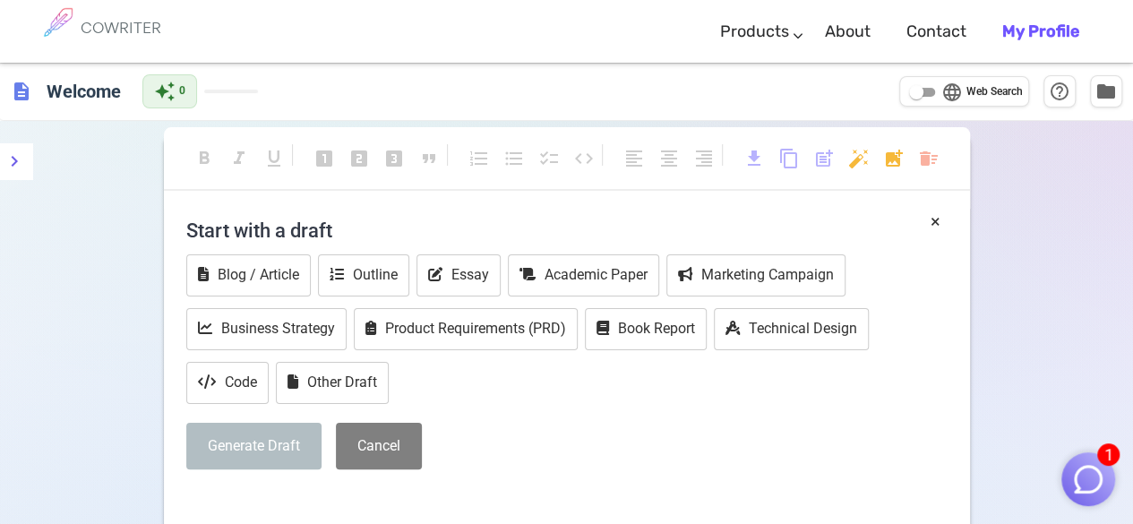
click at [506, 139] on div "format_bold format_italic format_underlined looks_one looks_two looks_3 format_…" at bounding box center [567, 167] width 806 height 81
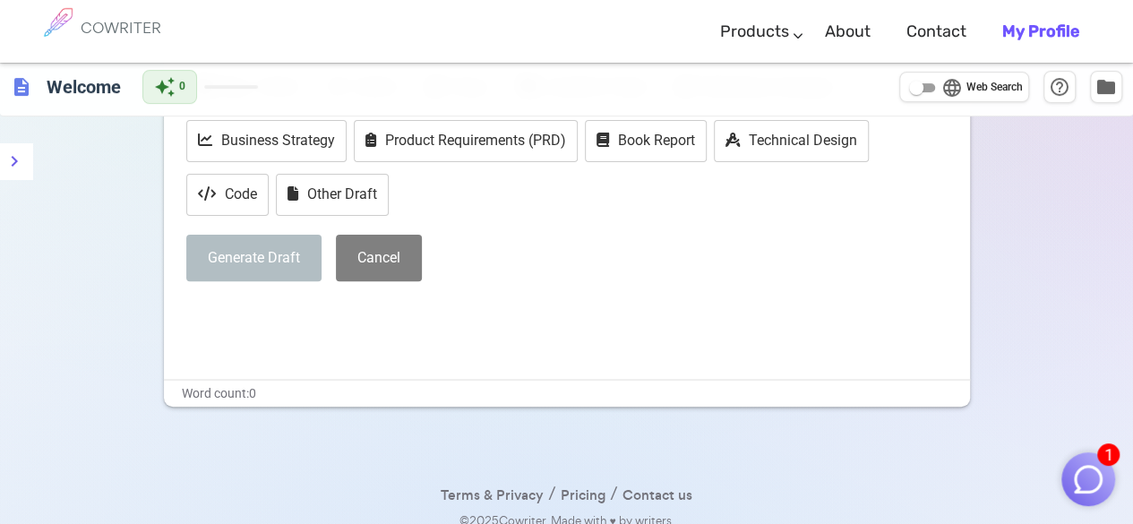
scroll to position [201, 0]
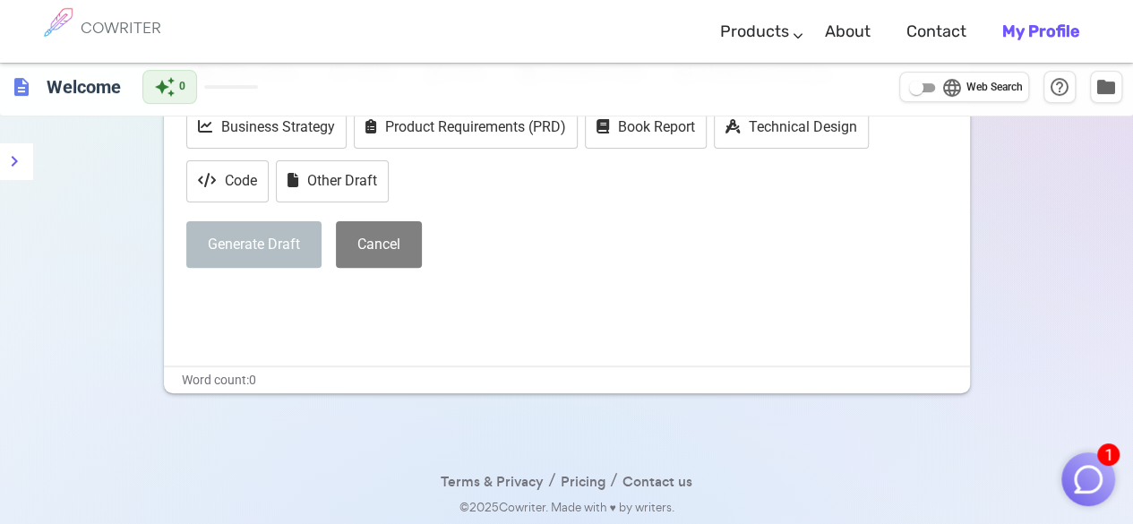
click at [302, 257] on button "Generate Draft" at bounding box center [253, 244] width 135 height 47
click at [270, 232] on button "Generate Draft" at bounding box center [253, 244] width 135 height 47
click at [366, 245] on button "Cancel" at bounding box center [379, 244] width 86 height 47
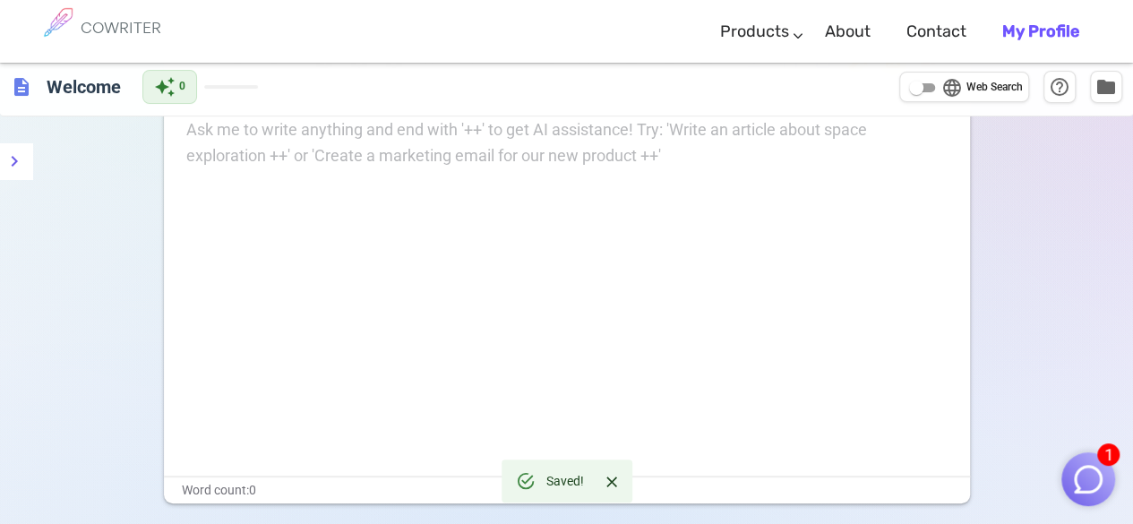
scroll to position [0, 0]
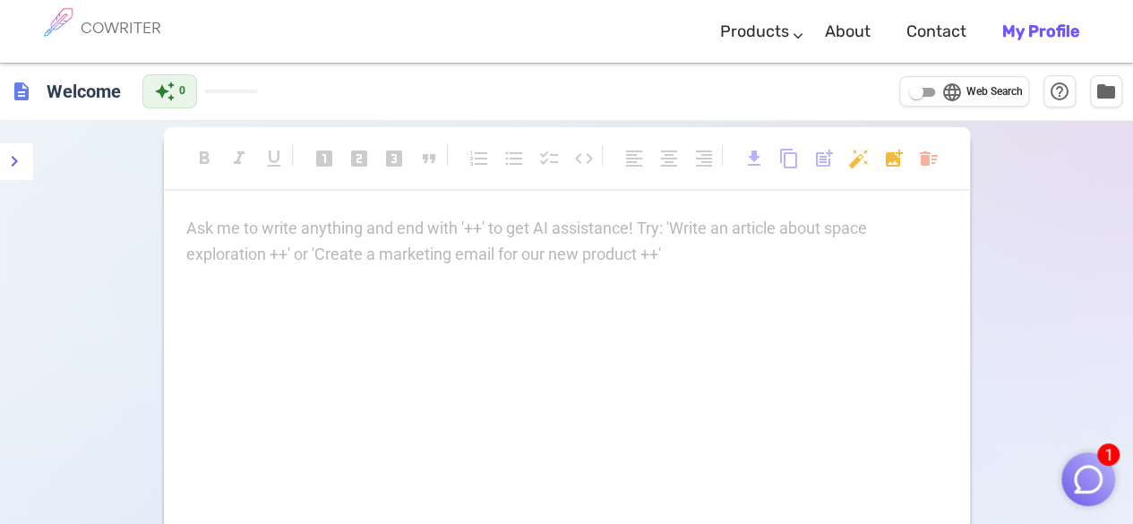
click at [235, 248] on div "Ask me to write anything and end with '++' to get AI assistance! Try: 'Write an…" at bounding box center [566, 242] width 761 height 52
